Goal: Information Seeking & Learning: Learn about a topic

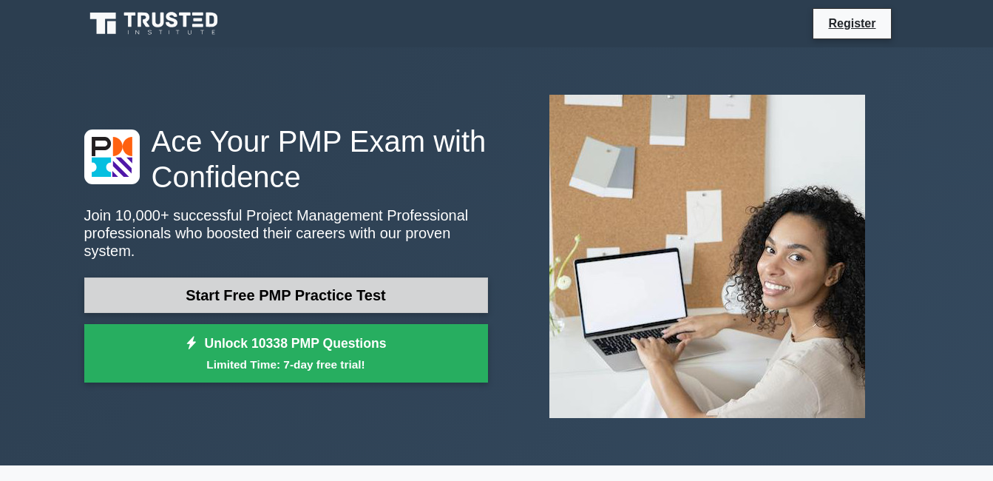
click at [168, 287] on link "Start Free PMP Practice Test" at bounding box center [286, 295] width 404 height 36
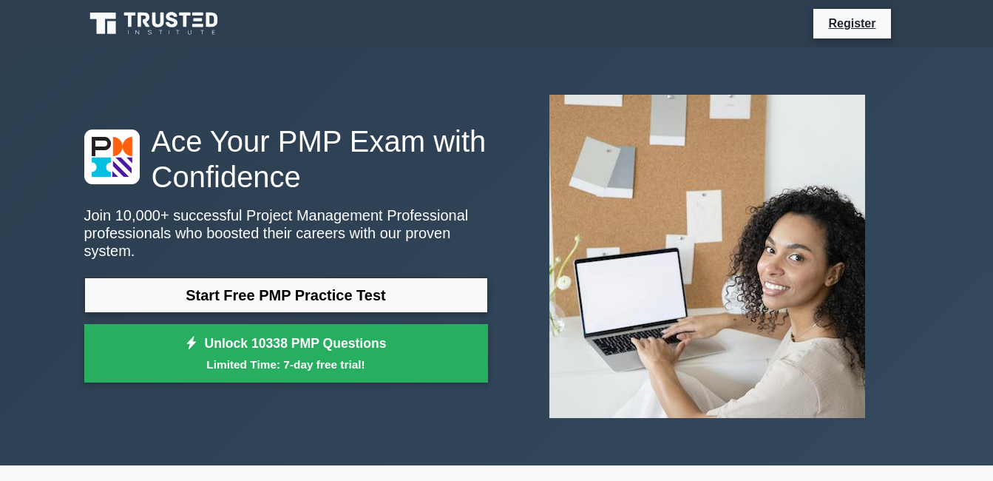
click at [24, 201] on div "Ace Your PMP Exam with Confidence Join 10,000+ successful Project Management Pr…" at bounding box center [496, 256] width 993 height 418
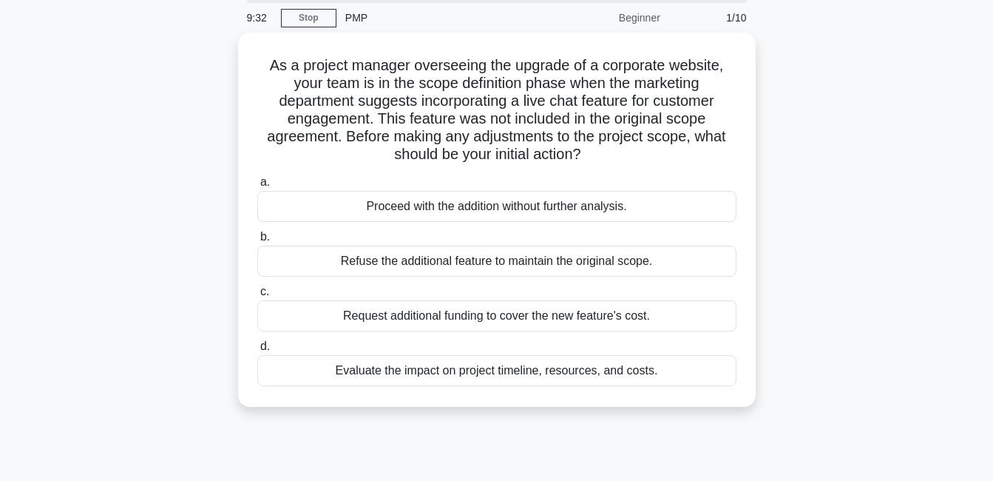
scroll to position [51, 0]
click at [344, 382] on div "Evaluate the impact on project timeline, resources, and costs." at bounding box center [496, 369] width 479 height 31
click at [257, 351] on input "d. Evaluate the impact on project timeline, resources, and costs." at bounding box center [257, 346] width 0 height 10
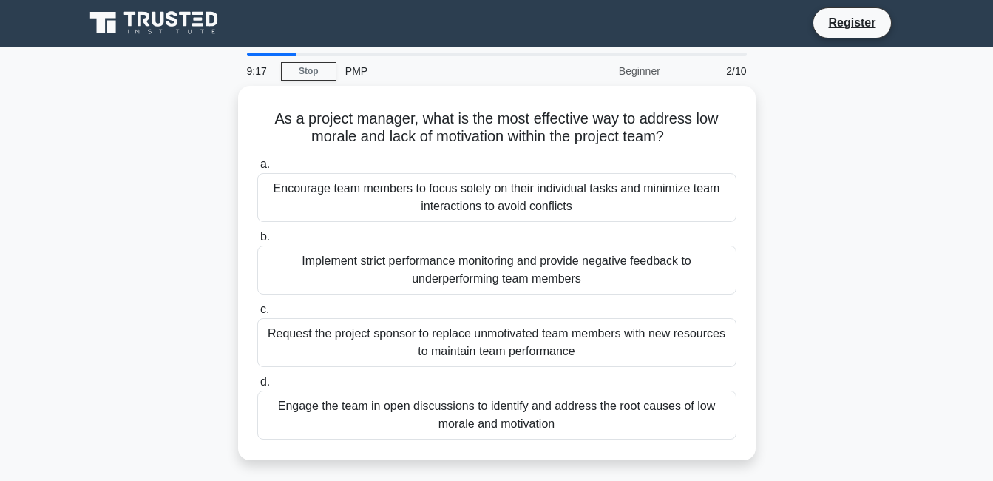
scroll to position [0, 0]
